Goal: Transaction & Acquisition: Subscribe to service/newsletter

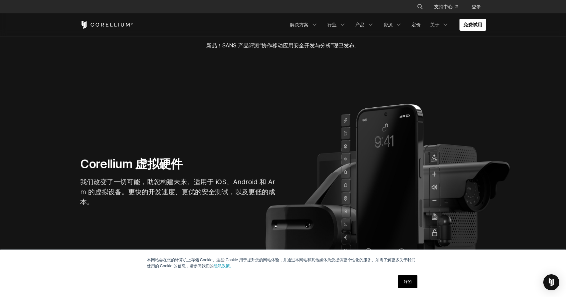
click at [266, 109] on section "Corellium 虚拟硬件 我们改变了一切可能，助您构建未来。适用于 iOS、Android 和 Arm 的虚拟设备。更快的开发速度、更优的安全测试，以及更…" at bounding box center [283, 184] width 566 height 259
click at [365, 23] on font "产品" at bounding box center [359, 25] width 9 height 6
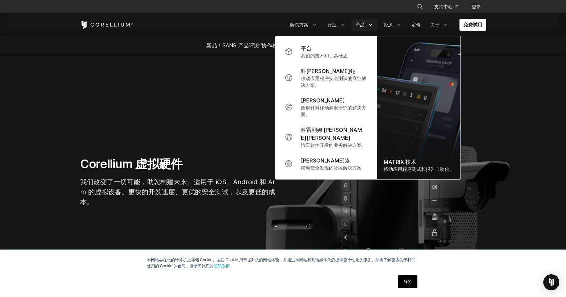
click at [284, 74] on section "Corellium 虚拟硬件 我们改变了一切可能，助您构建未来。适用于 iOS、Android 和 Arm 的虚拟设备。更快的开发速度、更优的安全测试，以及更…" at bounding box center [283, 184] width 566 height 259
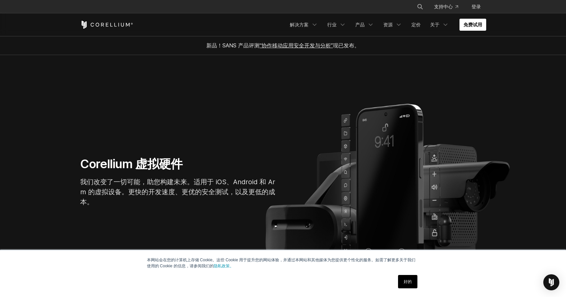
click at [476, 22] on font "免费试用" at bounding box center [473, 25] width 19 height 6
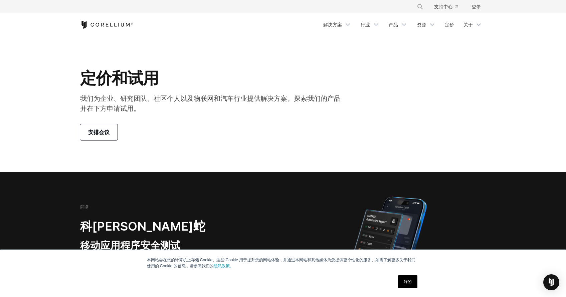
click at [250, 124] on div "安排会议" at bounding box center [213, 132] width 266 height 16
